Goal: Transaction & Acquisition: Purchase product/service

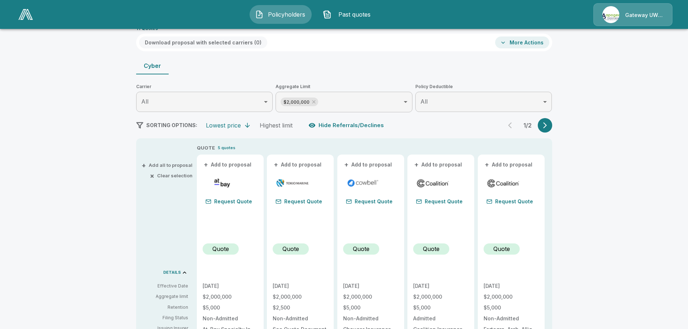
scroll to position [41, 0]
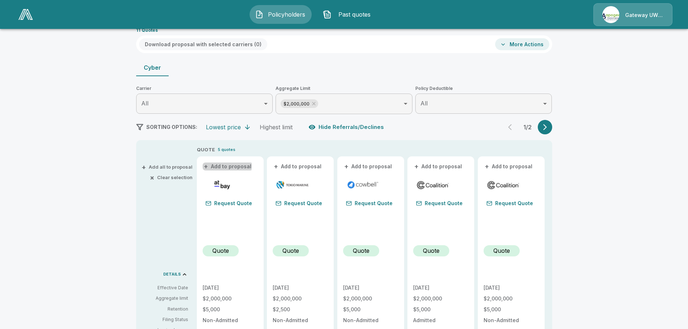
click at [208, 166] on span "+" at bounding box center [206, 166] width 4 height 5
click at [289, 167] on button "+ Add to proposal" at bounding box center [298, 167] width 51 height 8
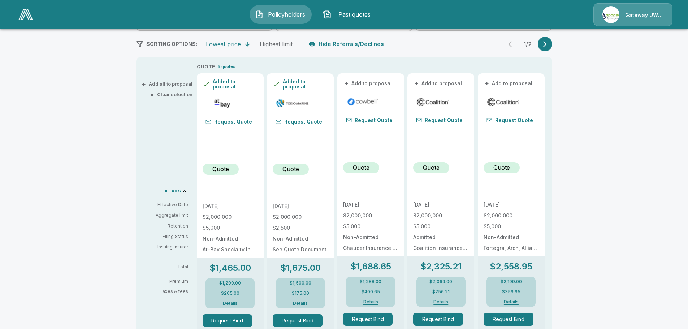
scroll to position [0, 0]
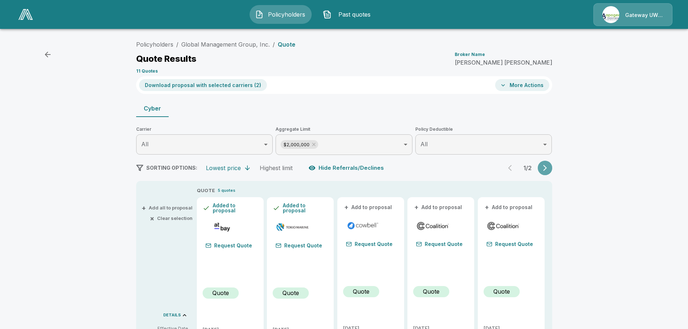
click at [549, 166] on icon "button" at bounding box center [545, 167] width 7 height 7
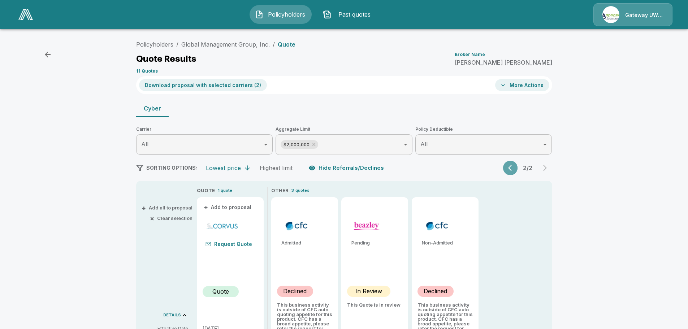
click at [510, 168] on button "button" at bounding box center [510, 168] width 14 height 14
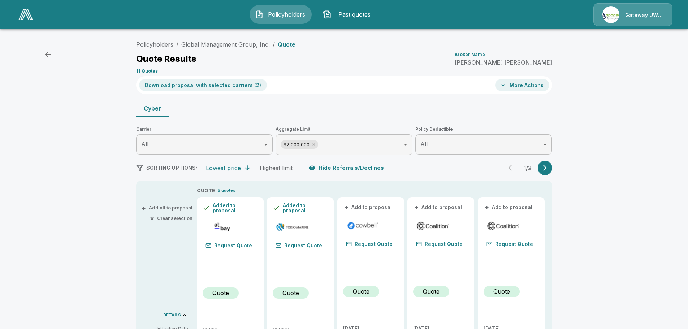
click at [524, 86] on button "More Actions" at bounding box center [522, 85] width 54 height 12
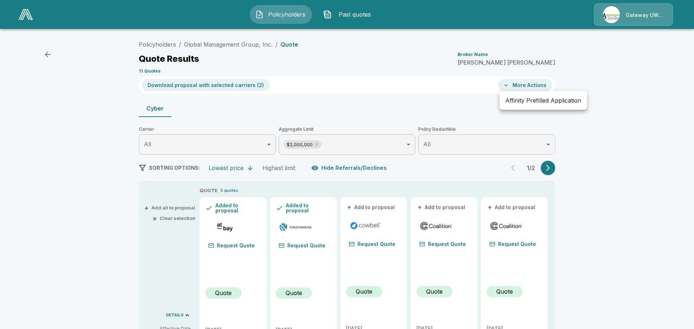
click at [524, 86] on div at bounding box center [347, 164] width 694 height 329
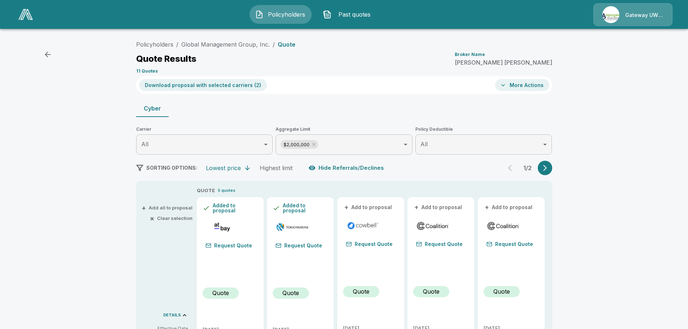
click at [194, 85] on button "Download proposal with selected carriers ( 2 )" at bounding box center [203, 85] width 128 height 12
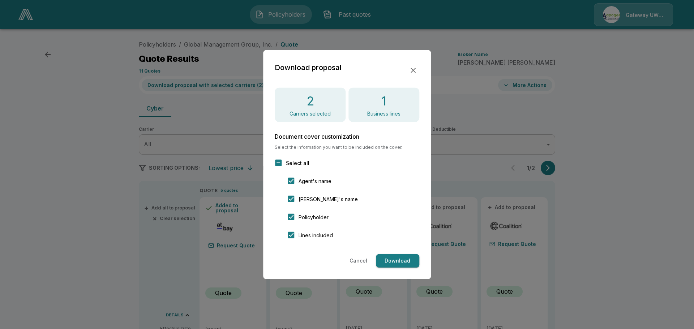
click at [395, 259] on button "Download" at bounding box center [397, 260] width 43 height 13
click at [356, 261] on button "Cancel" at bounding box center [358, 260] width 23 height 13
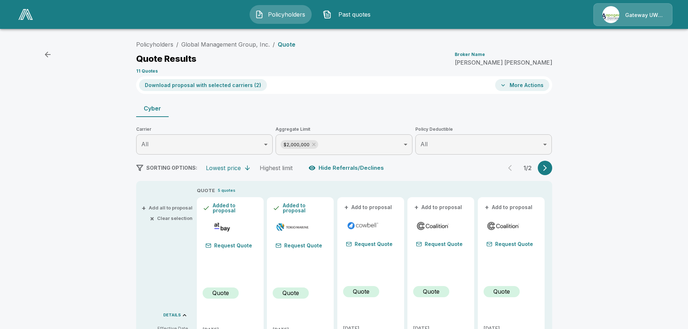
click at [246, 40] on li "Global Management Group, Inc." at bounding box center [225, 44] width 89 height 9
click at [212, 42] on link "Global Management Group, Inc." at bounding box center [225, 44] width 89 height 7
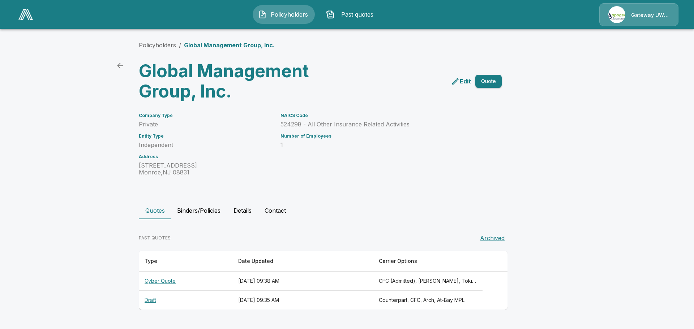
click at [355, 15] on span "Past quotes" at bounding box center [358, 14] width 40 height 9
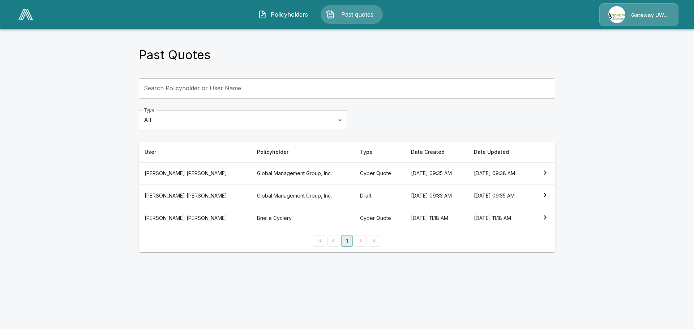
click at [288, 14] on span "Policyholders" at bounding box center [290, 14] width 40 height 9
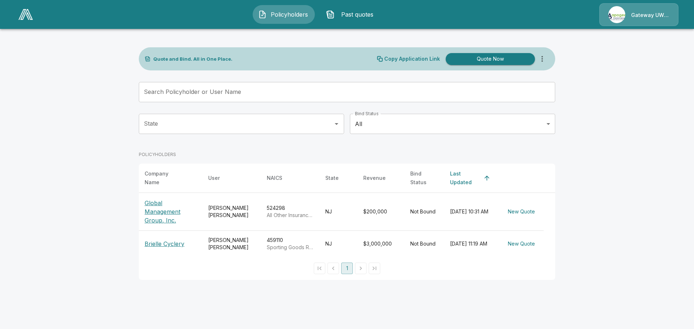
click at [164, 207] on p "Global Management Group, Inc." at bounding box center [171, 212] width 52 height 26
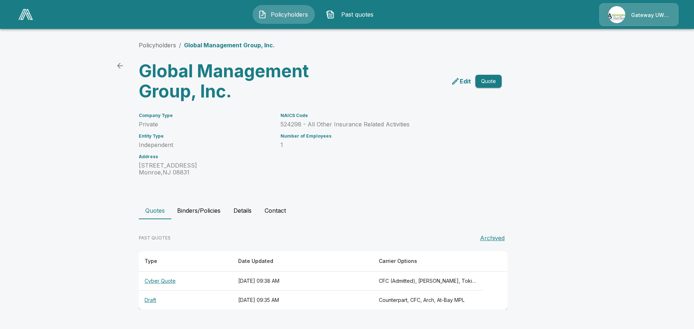
click at [194, 209] on button "Binders/Policies" at bounding box center [198, 210] width 55 height 17
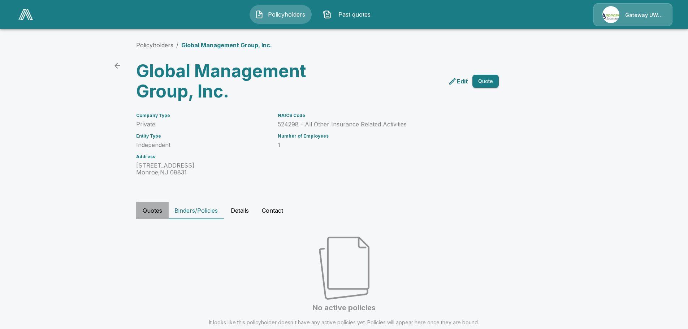
click at [148, 207] on button "Quotes" at bounding box center [152, 210] width 33 height 17
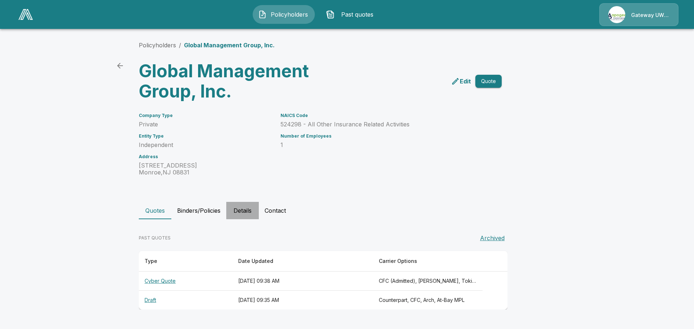
click at [238, 213] on button "Details" at bounding box center [242, 210] width 33 height 17
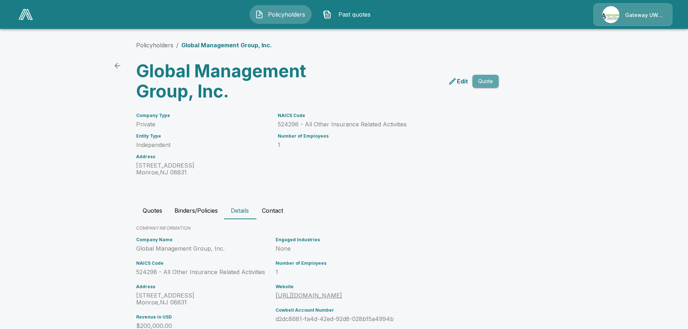
click at [493, 81] on button "Quote" at bounding box center [486, 81] width 26 height 13
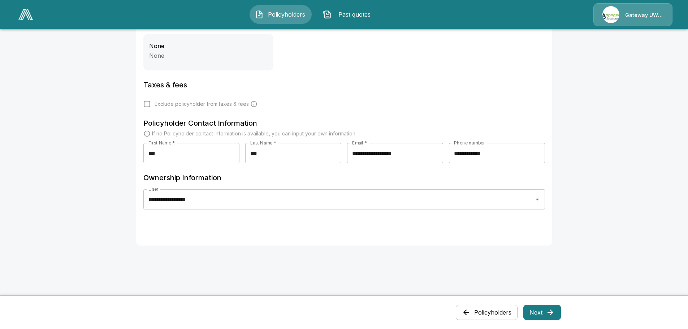
scroll to position [296, 0]
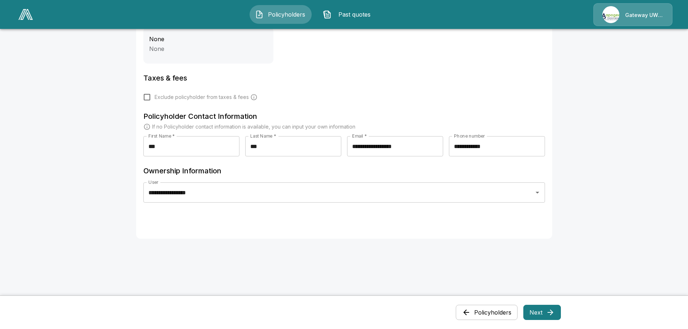
click at [538, 310] on button "Next" at bounding box center [543, 312] width 38 height 15
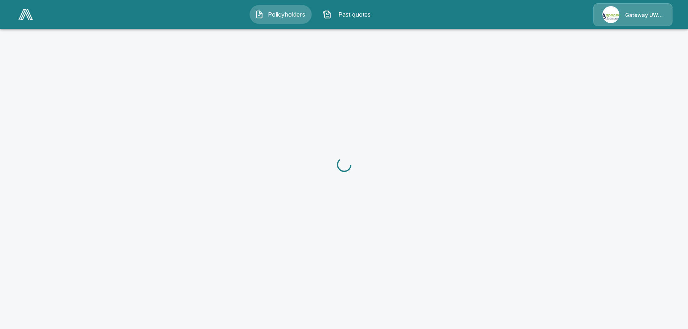
scroll to position [0, 0]
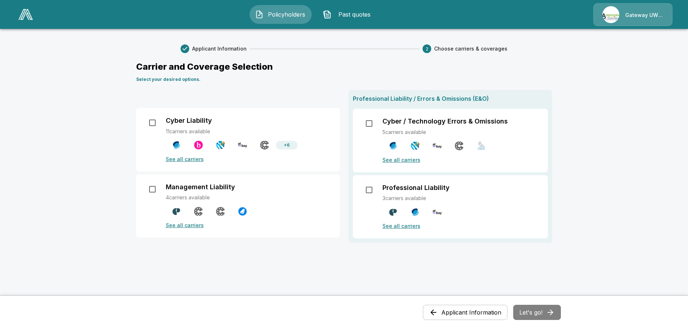
click at [410, 226] on p "See all carriers" at bounding box center [461, 226] width 157 height 8
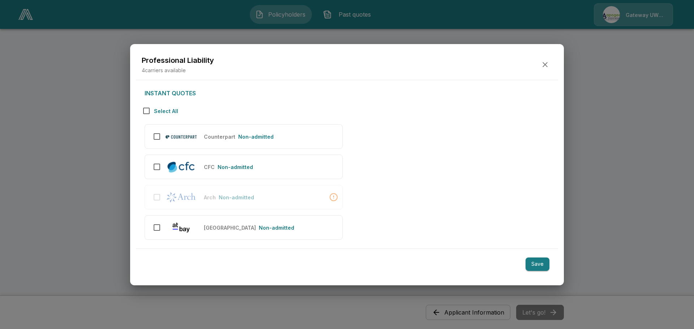
click at [543, 66] on icon "button" at bounding box center [544, 64] width 5 height 5
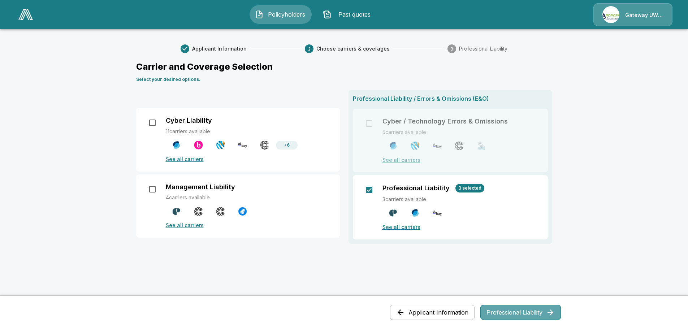
click at [498, 312] on button "Professional Liability" at bounding box center [521, 312] width 81 height 15
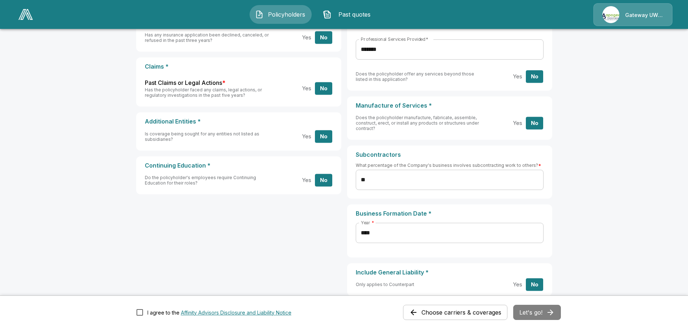
scroll to position [221, 0]
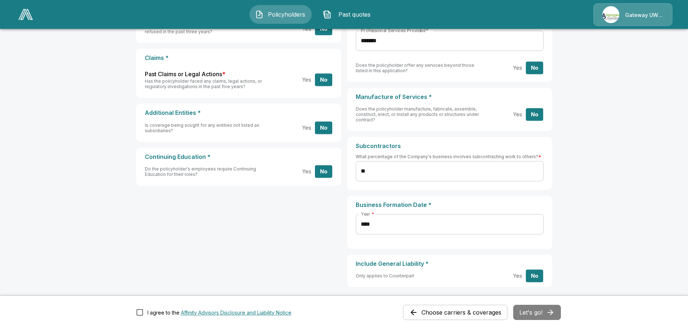
click at [538, 316] on div "Choose carriers & coverages Let's go!" at bounding box center [482, 312] width 158 height 15
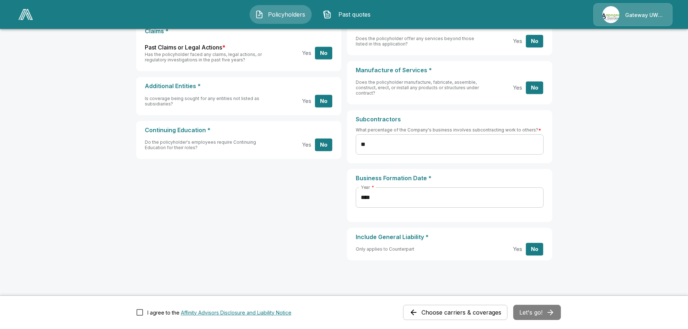
scroll to position [257, 0]
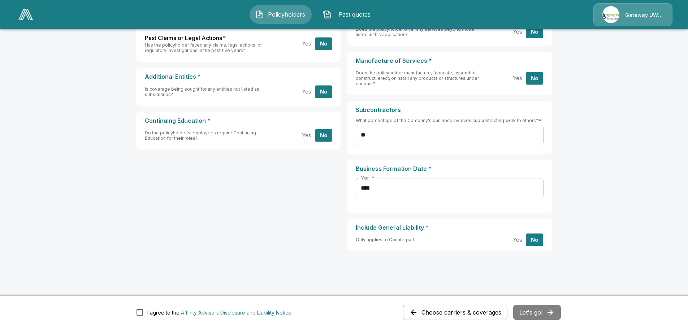
click at [544, 318] on div "Choose carriers & coverages Let's go!" at bounding box center [482, 312] width 158 height 15
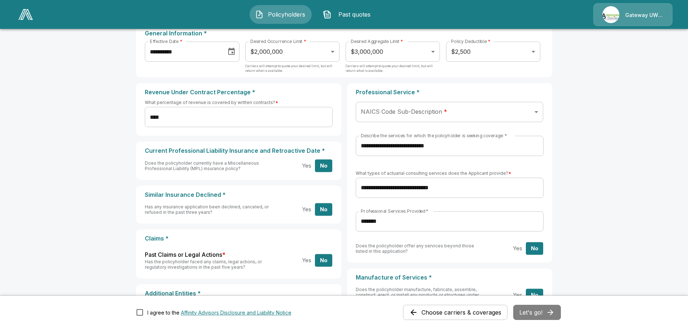
scroll to position [4, 0]
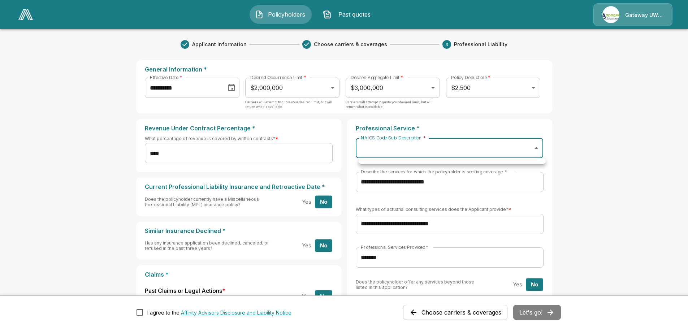
click at [412, 148] on body "**********" at bounding box center [344, 289] width 688 height 586
click at [412, 148] on div at bounding box center [344, 164] width 688 height 329
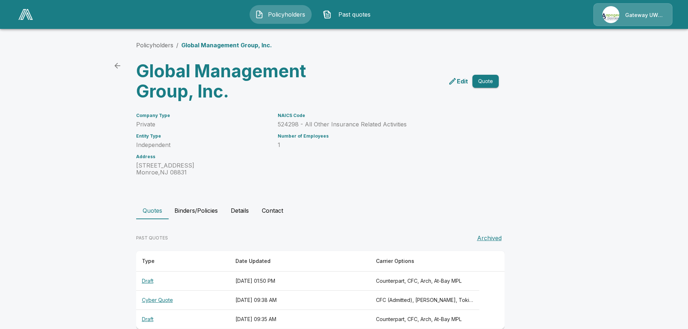
scroll to position [13, 0]
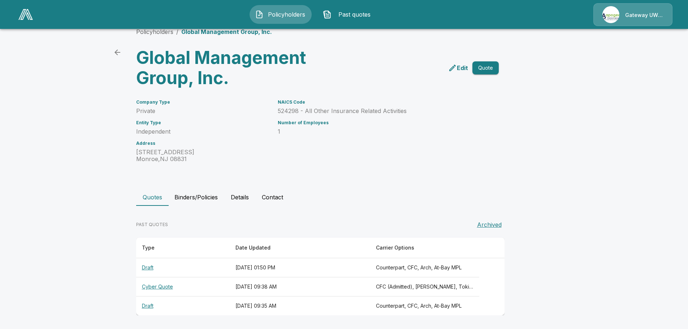
click at [465, 70] on p "Edit" at bounding box center [462, 68] width 11 height 9
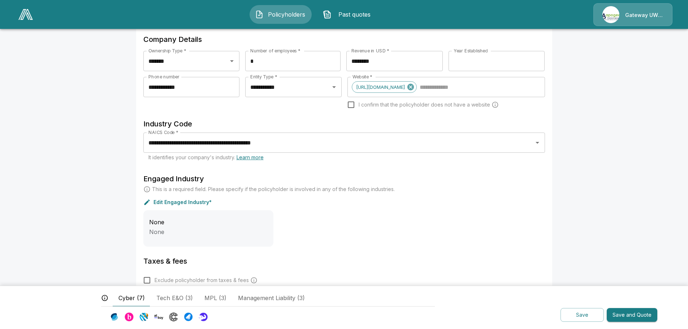
scroll to position [91, 0]
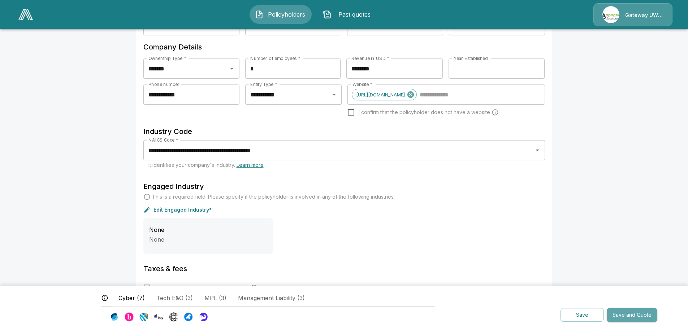
click at [633, 314] on button "Save and Quote" at bounding box center [632, 315] width 51 height 14
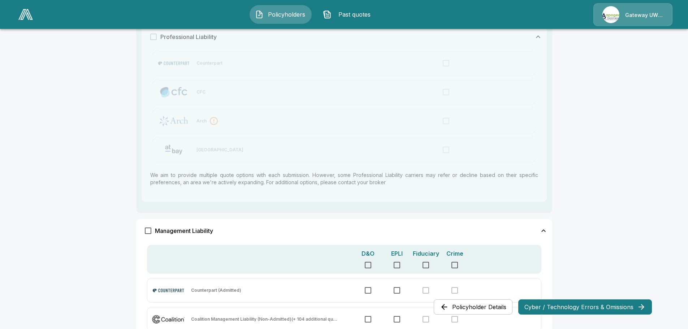
scroll to position [411, 0]
click at [590, 308] on button "Cyber / Technology Errors & Omissions" at bounding box center [586, 307] width 134 height 15
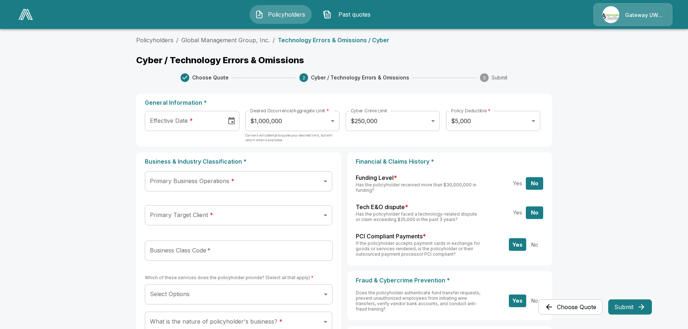
scroll to position [36, 0]
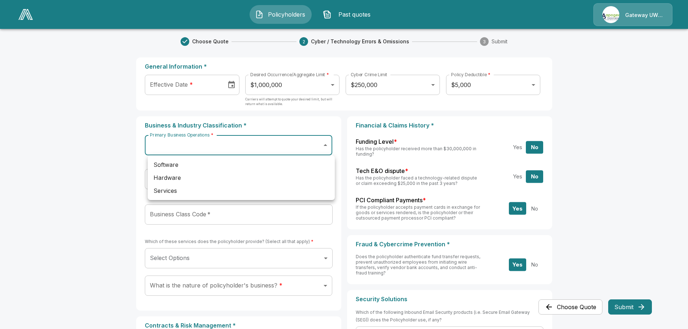
drag, startPoint x: 172, startPoint y: 187, endPoint x: 176, endPoint y: 185, distance: 3.7
click at [172, 186] on li "Services" at bounding box center [241, 190] width 187 height 13
type input "********"
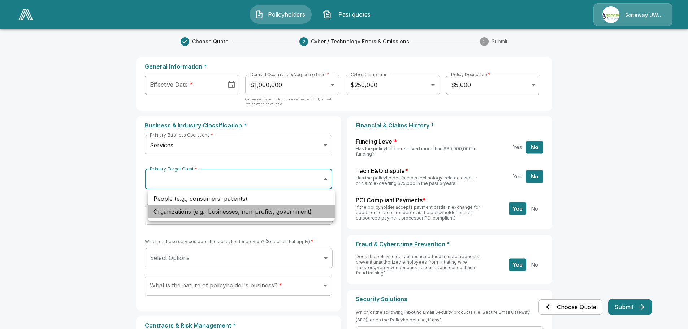
click at [193, 210] on li "Organizations (e.g., businesses, non-profits, government)" at bounding box center [241, 211] width 187 height 13
type input "**********"
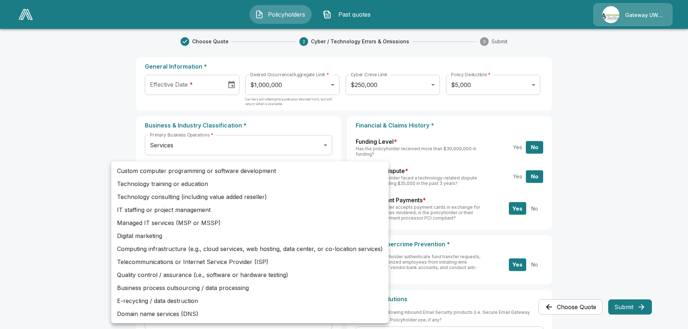
click at [73, 96] on div at bounding box center [344, 164] width 688 height 329
